Goal: Information Seeking & Learning: Learn about a topic

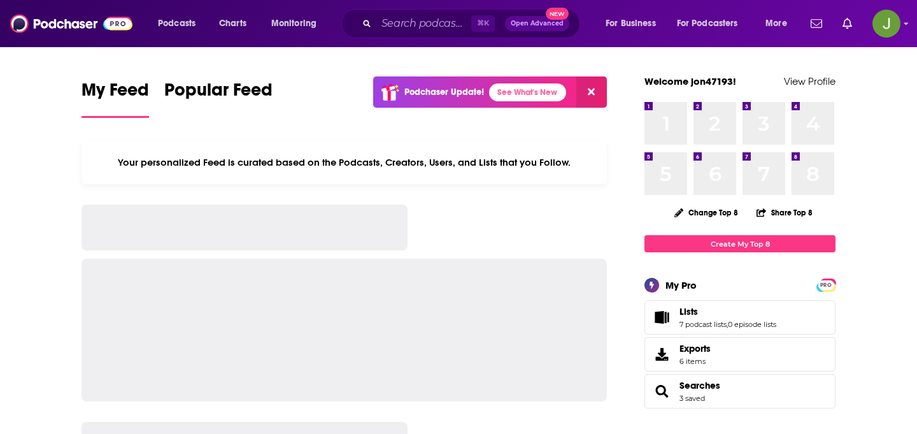
click at [374, 29] on div "⌘ K Open Advanced New" at bounding box center [460, 23] width 239 height 29
click at [383, 24] on input "Search podcasts, credits, & more..." at bounding box center [423, 23] width 95 height 20
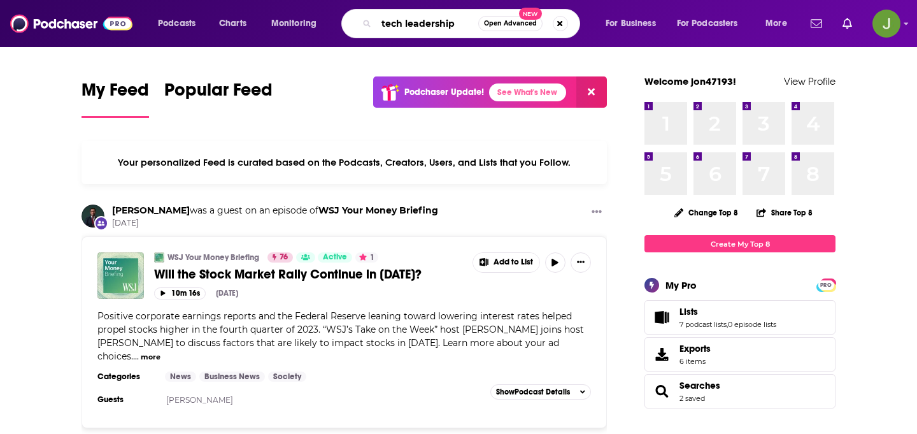
type input "tech leadership"
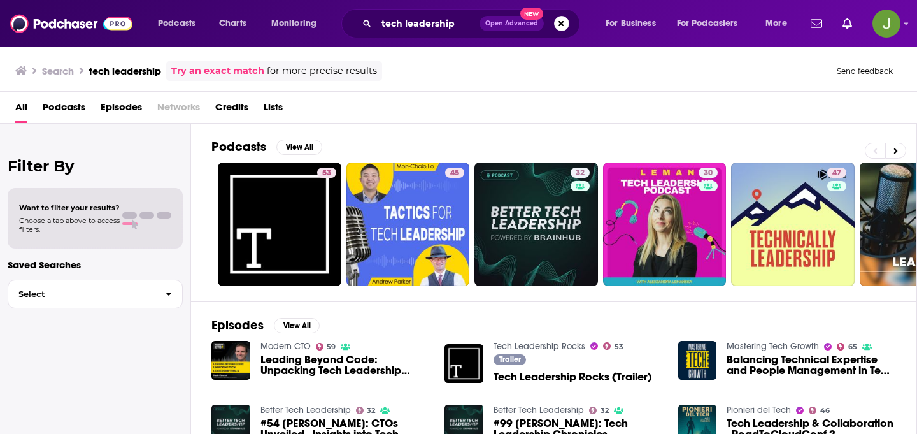
click at [48, 101] on span "Podcasts" at bounding box center [64, 110] width 43 height 26
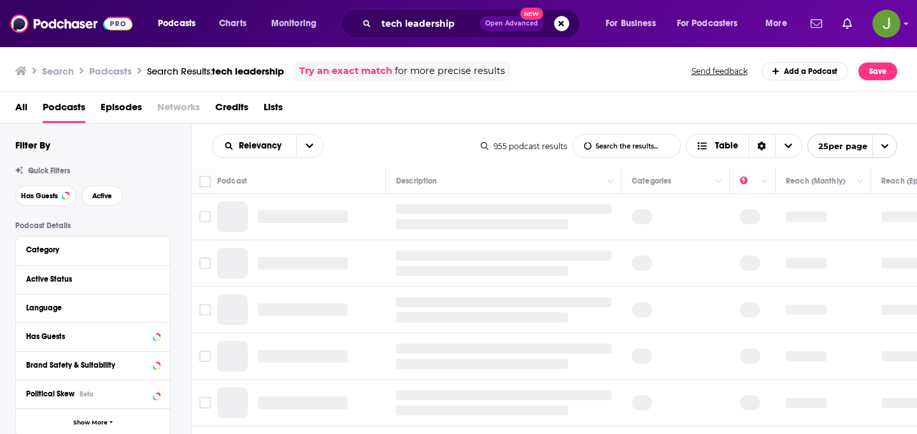
click at [118, 110] on span "Episodes" at bounding box center [121, 110] width 41 height 26
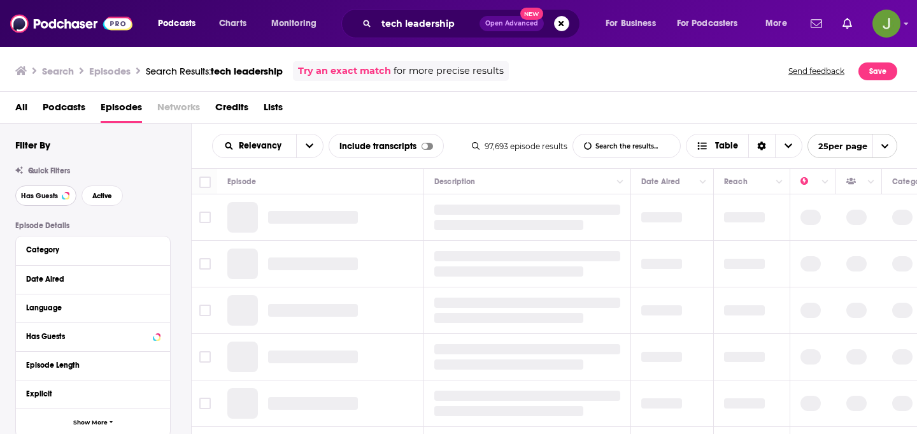
drag, startPoint x: 43, startPoint y: 206, endPoint x: 72, endPoint y: 204, distance: 28.7
click at [43, 206] on button "Has Guests" at bounding box center [45, 195] width 61 height 20
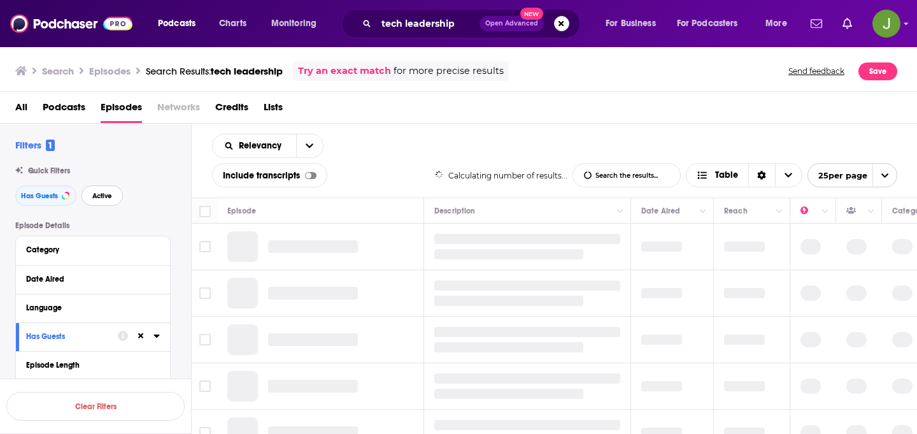
click at [87, 202] on button "Active" at bounding box center [101, 195] width 41 height 20
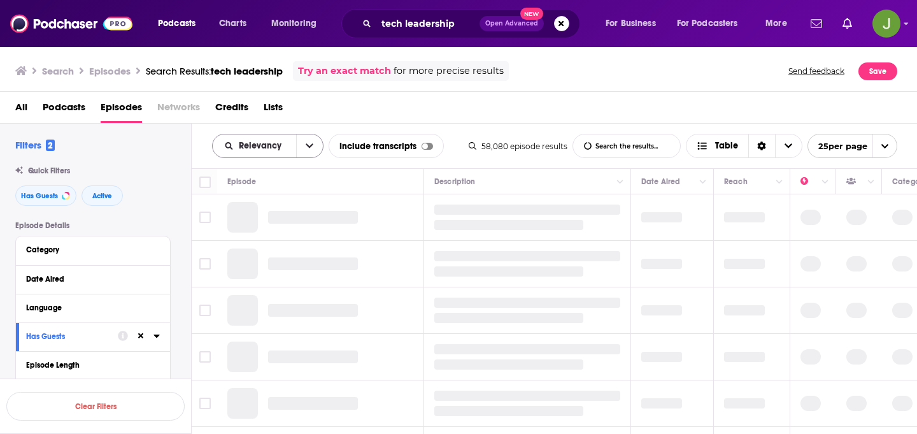
click at [308, 152] on button "open menu" at bounding box center [309, 145] width 27 height 23
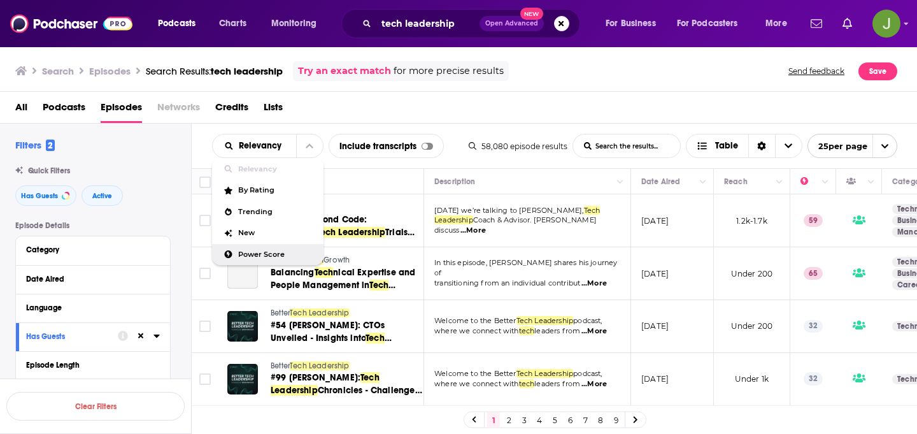
click at [281, 255] on span "Power Score" at bounding box center [275, 254] width 75 height 7
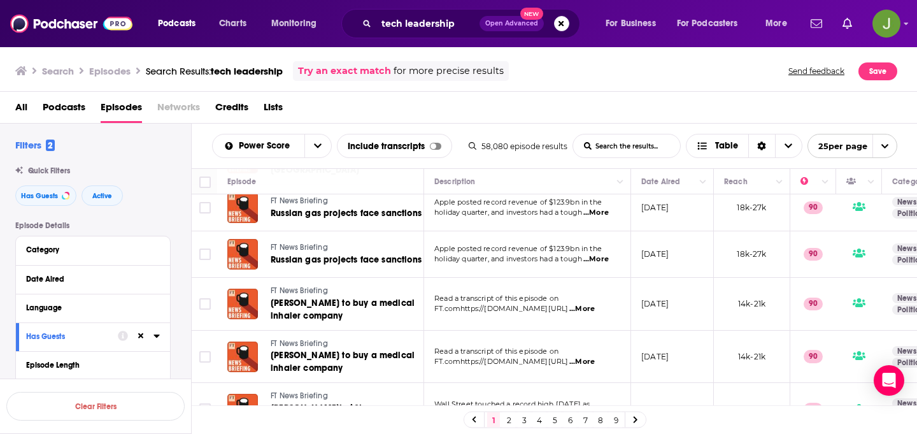
scroll to position [1070, 0]
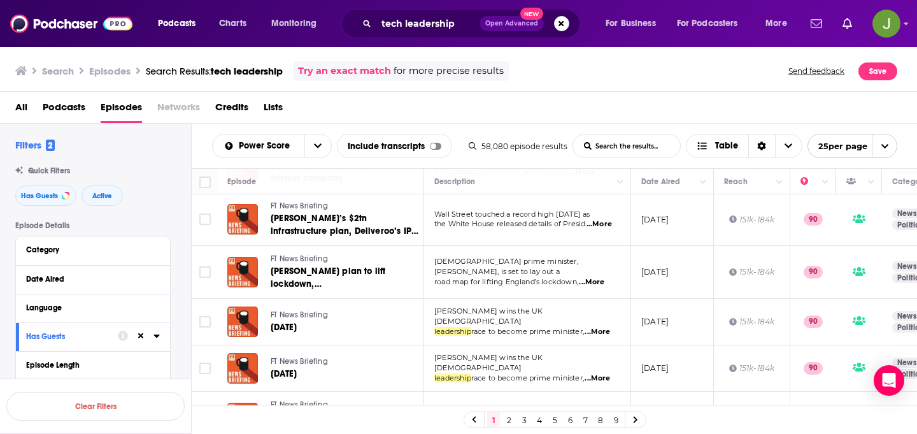
click at [508, 421] on link "2" at bounding box center [508, 419] width 13 height 15
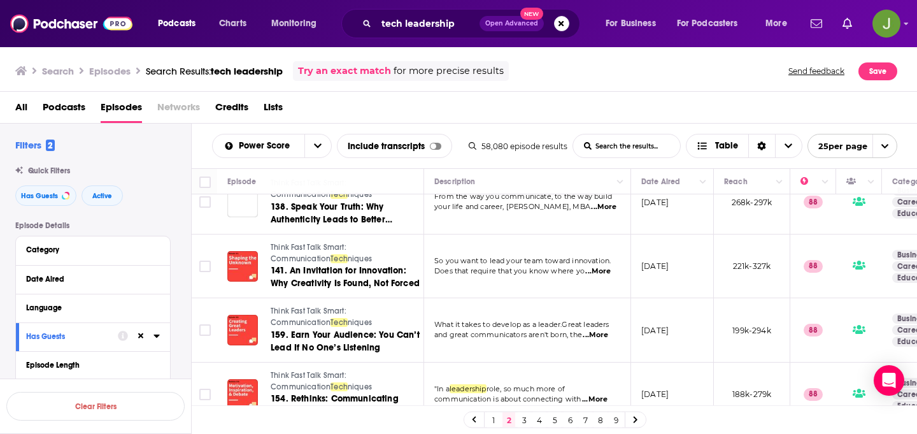
scroll to position [1154, 0]
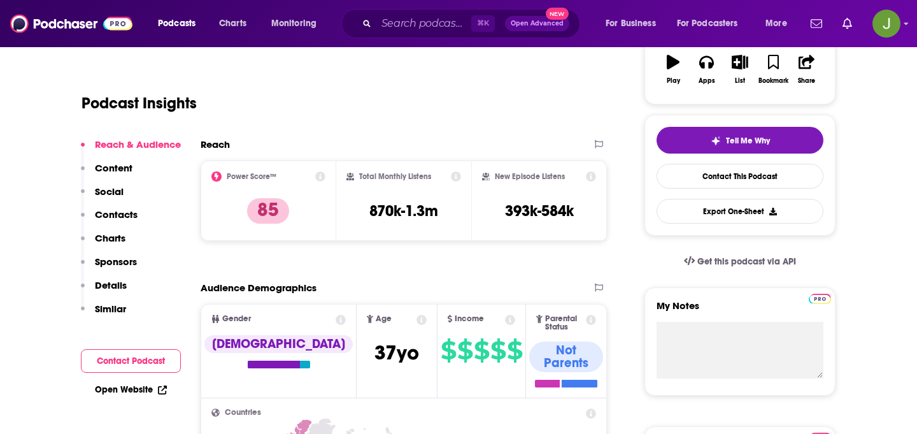
scroll to position [60, 0]
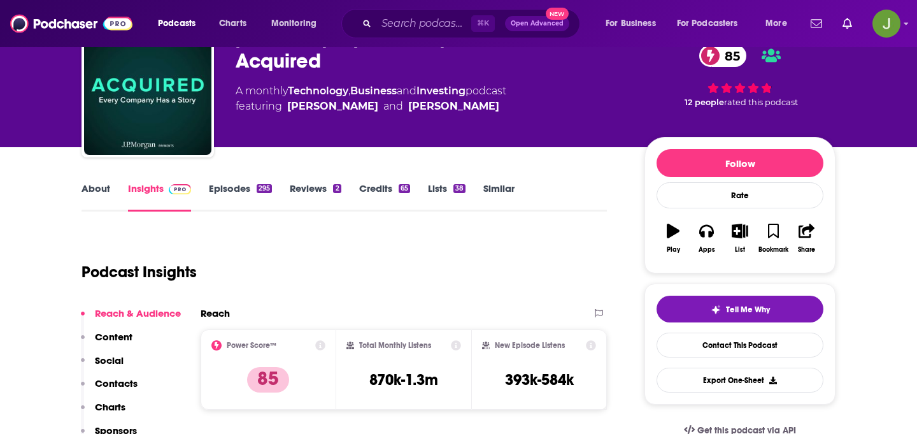
click at [106, 191] on link "About" at bounding box center [95, 196] width 29 height 29
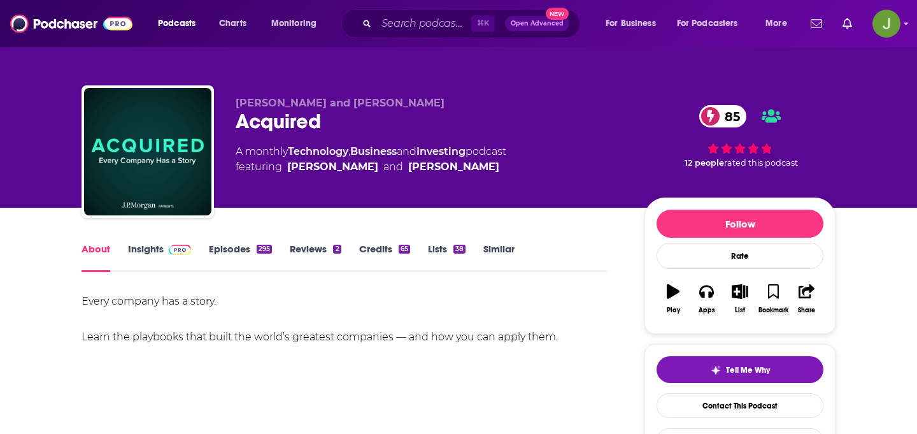
click at [230, 264] on link "Episodes 295" at bounding box center [240, 257] width 63 height 29
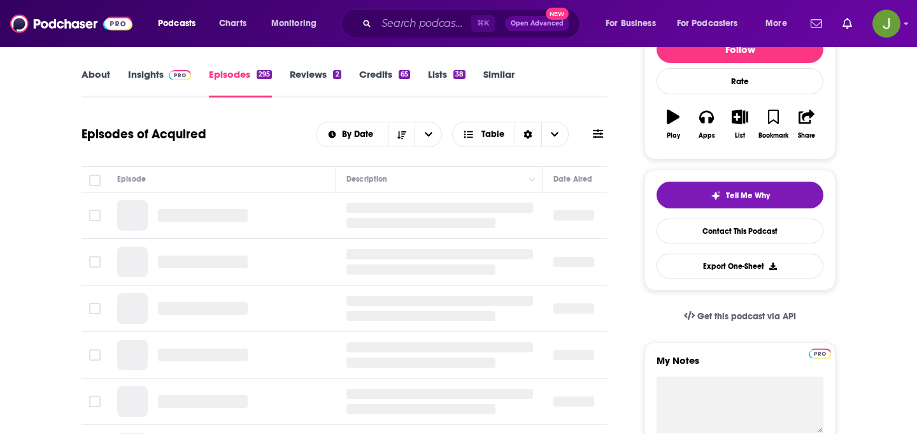
scroll to position [175, 0]
